Goal: Information Seeking & Learning: Learn about a topic

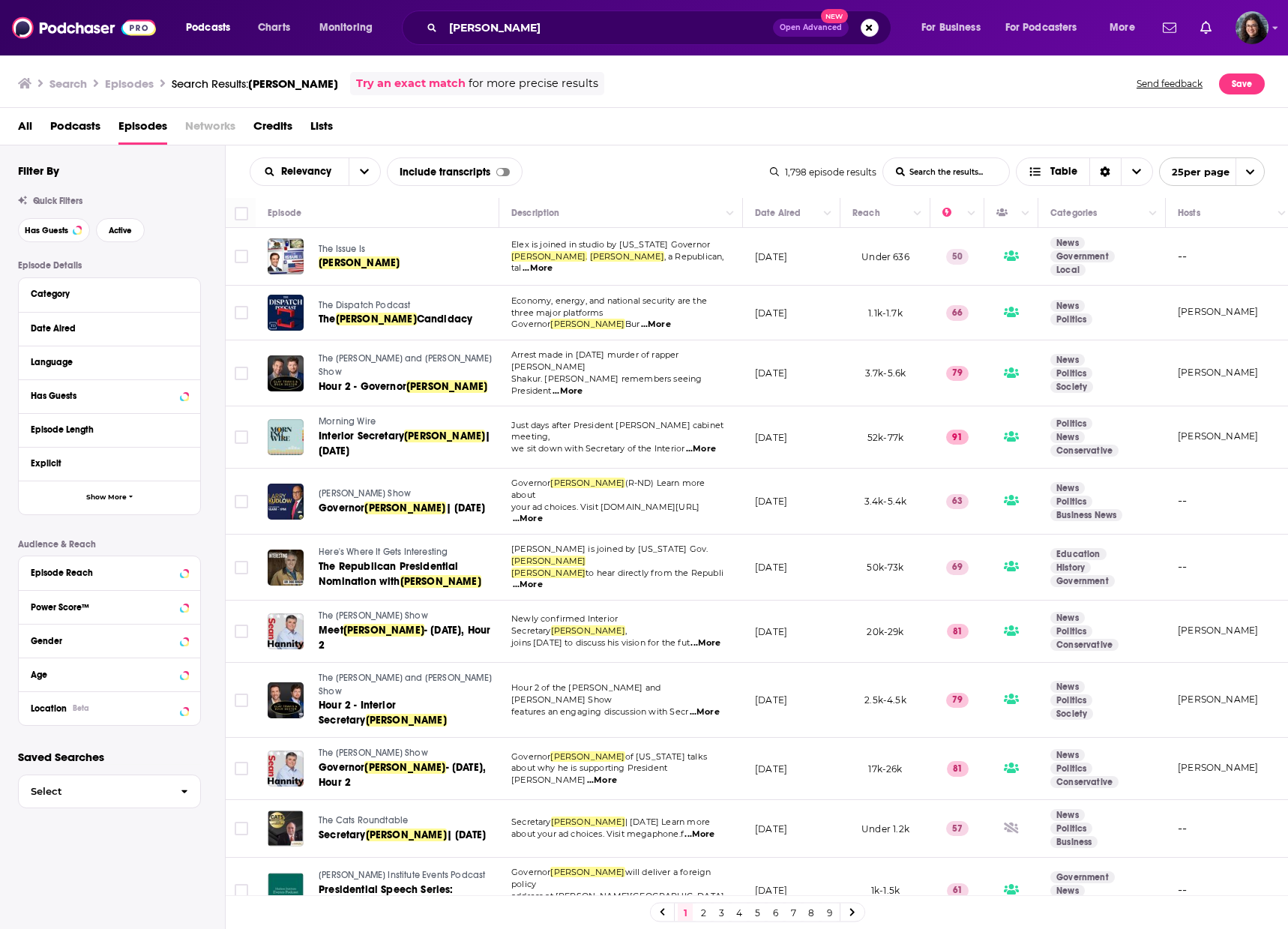
scroll to position [831, 0]
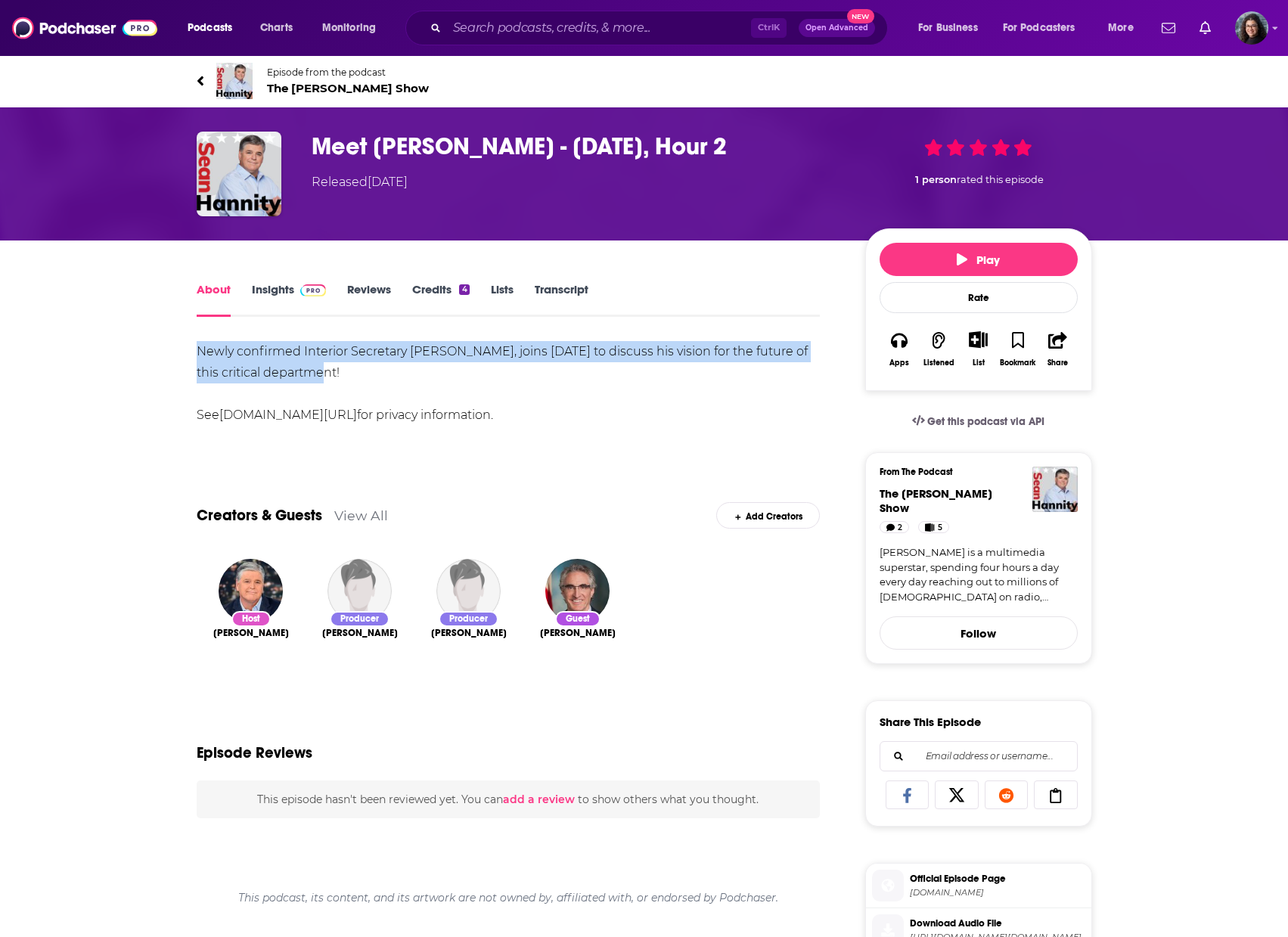
drag, startPoint x: 314, startPoint y: 370, endPoint x: 147, endPoint y: 345, distance: 168.9
click at [147, 345] on div "About Insights Reviews Credits 4 Lists Transcript Newly confirmed Interior Secr…" at bounding box center [644, 840] width 1288 height 1199
click at [261, 289] on link "Insights" at bounding box center [290, 299] width 75 height 35
